Goal: Information Seeking & Learning: Learn about a topic

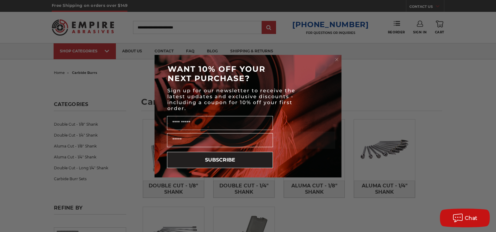
click at [336, 58] on circle "Close dialog" at bounding box center [337, 59] width 6 height 6
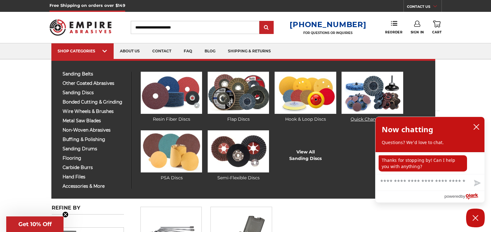
click at [372, 90] on img at bounding box center [371, 93] width 61 height 42
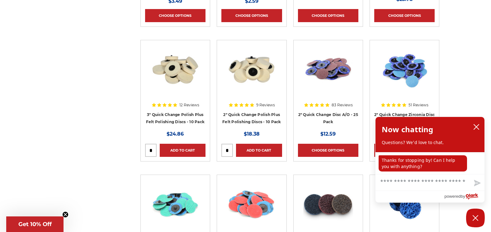
scroll to position [373, 0]
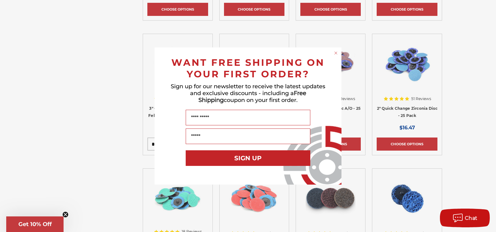
click at [333, 51] on icon "Close dialog" at bounding box center [335, 53] width 6 height 6
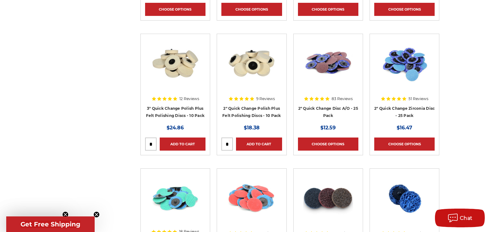
click at [407, 73] on img at bounding box center [404, 63] width 50 height 50
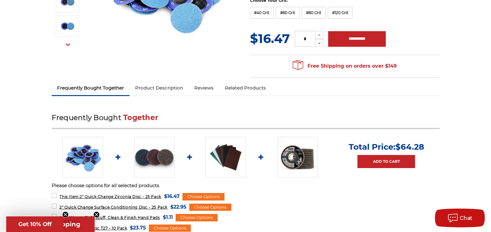
scroll to position [156, 0]
click at [202, 89] on link "Reviews" at bounding box center [204, 88] width 31 height 14
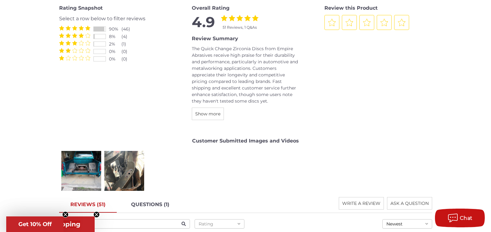
scroll to position [740, 0]
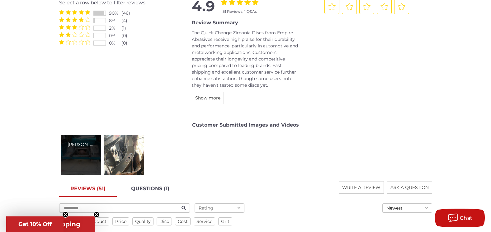
click at [92, 155] on div "tim r." at bounding box center [81, 155] width 40 height 40
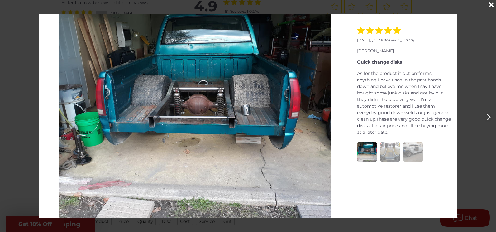
click at [389, 144] on img at bounding box center [389, 151] width 19 height 19
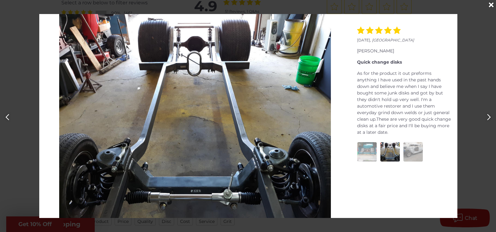
click at [408, 145] on img at bounding box center [412, 151] width 19 height 19
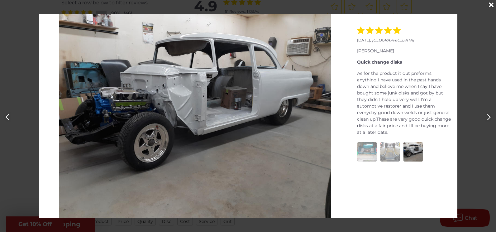
click at [491, 4] on div "Close" at bounding box center [491, 5] width 10 height 10
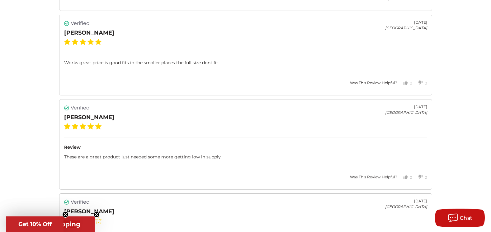
scroll to position [1455, 0]
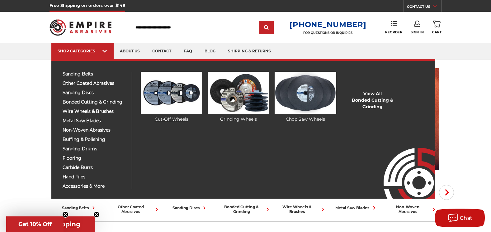
click at [180, 99] on img at bounding box center [171, 93] width 61 height 42
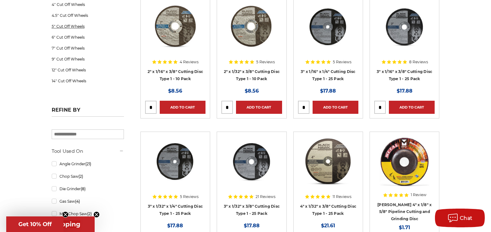
scroll to position [62, 0]
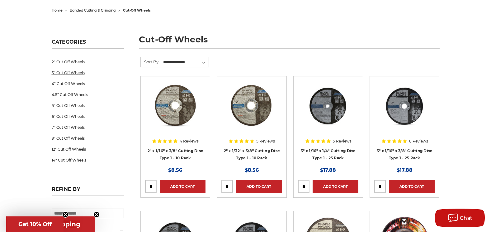
click at [68, 75] on link "3" Cut Off Wheels" at bounding box center [88, 72] width 72 height 11
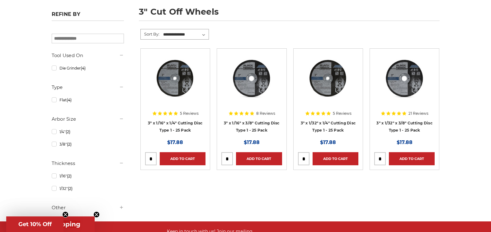
scroll to position [93, 0]
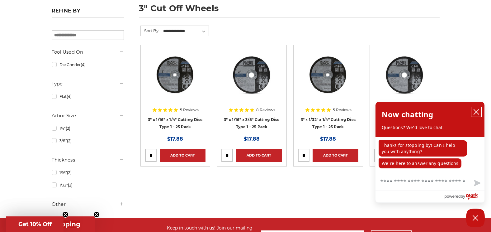
click at [477, 112] on icon "close chatbox" at bounding box center [476, 111] width 5 height 5
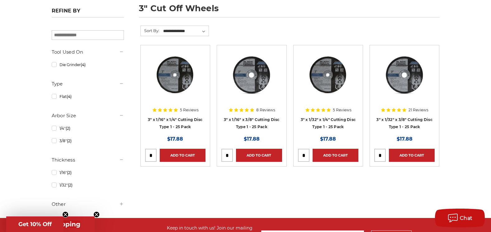
click at [330, 91] on img at bounding box center [328, 74] width 50 height 50
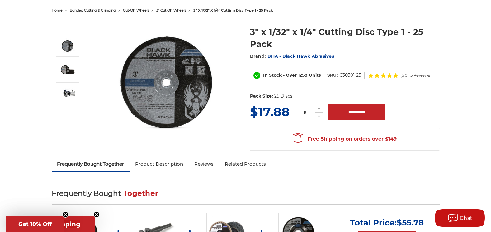
click at [410, 77] on span "5 Reviews" at bounding box center [420, 75] width 20 height 4
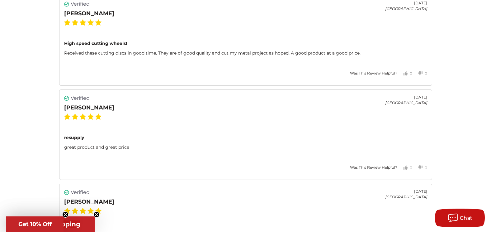
scroll to position [1127, 0]
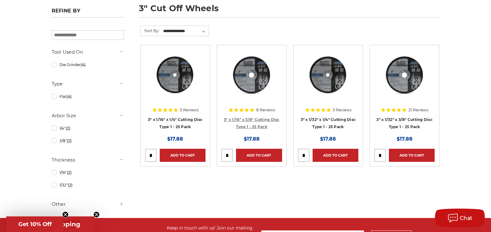
click at [245, 119] on link "3" x 1/16" x 3/8" Cutting Disc Type 1 - 25 Pack" at bounding box center [252, 123] width 56 height 12
